Goal: Task Accomplishment & Management: Use online tool/utility

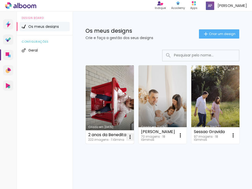
click at [130, 137] on iron-icon at bounding box center [130, 137] width 6 height 6
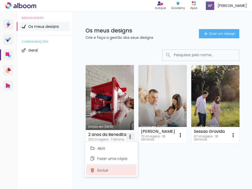
click at [99, 171] on span "Excluir" at bounding box center [102, 170] width 11 height 4
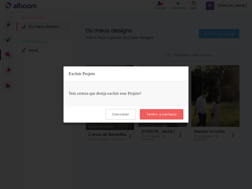
click at [0, 0] on slot "Cancelar" at bounding box center [0, 0] width 0 height 0
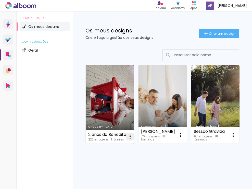
click at [131, 138] on iron-icon at bounding box center [130, 136] width 6 height 6
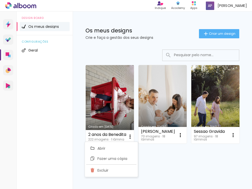
click at [120, 70] on link "Criado em [DATE]" at bounding box center [110, 104] width 48 height 78
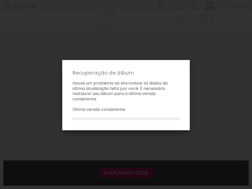
click at [136, 35] on iron-overlay-backdrop at bounding box center [126, 94] width 252 height 189
